Goal: Check status

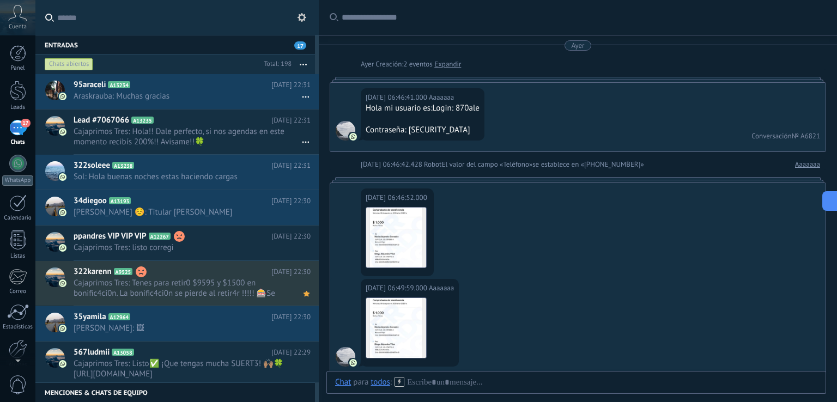
scroll to position [851, 0]
